Goal: Information Seeking & Learning: Learn about a topic

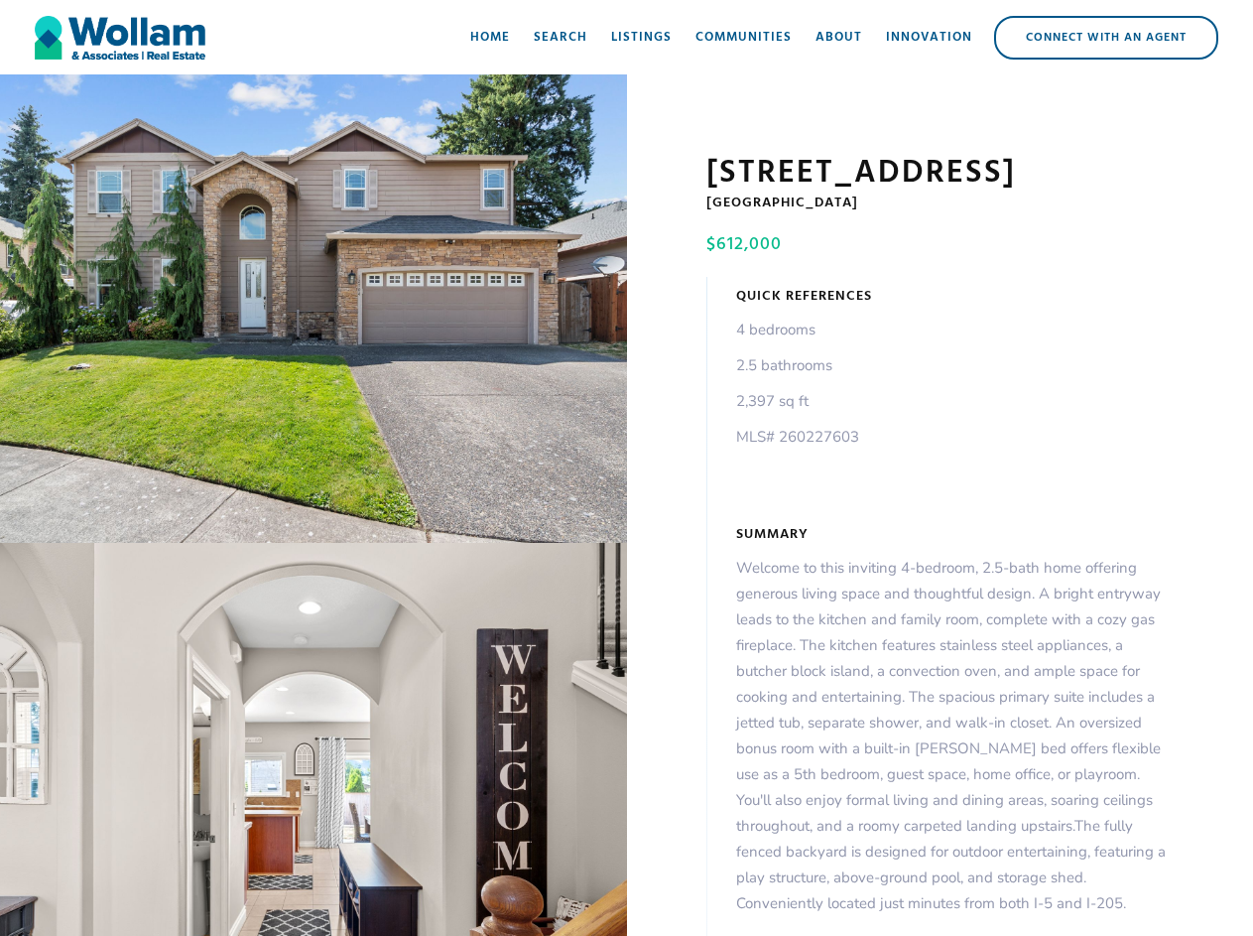
click at [314, 313] on div "open lightbox" at bounding box center [313, 308] width 627 height 468
